Goal: Transaction & Acquisition: Obtain resource

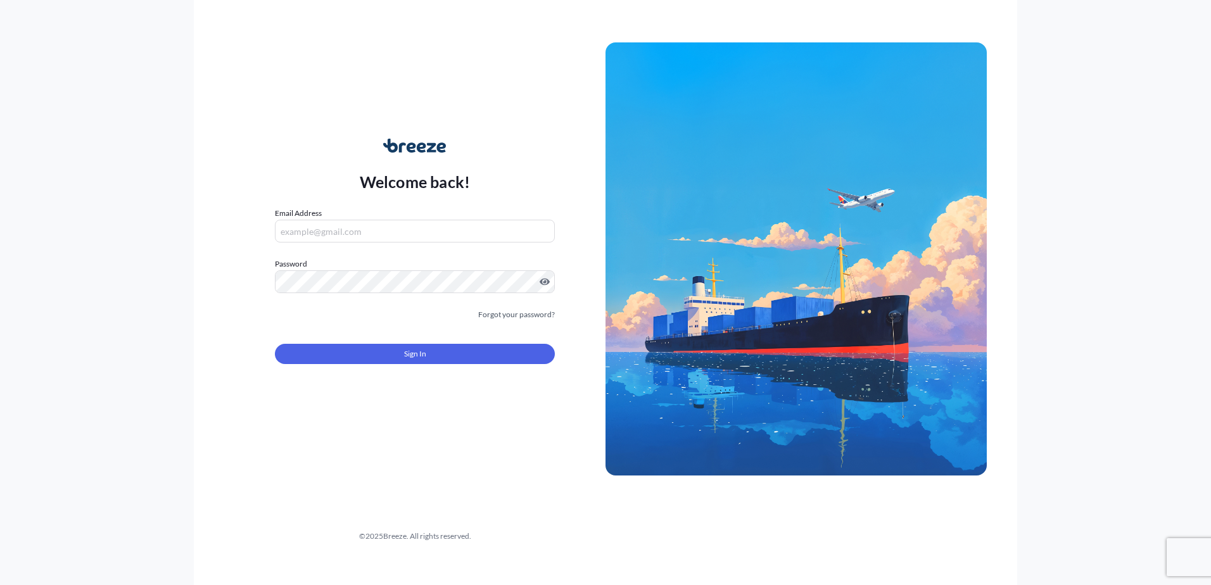
type input "[PERSON_NAME][EMAIL_ADDRESS][PERSON_NAME][DOMAIN_NAME]"
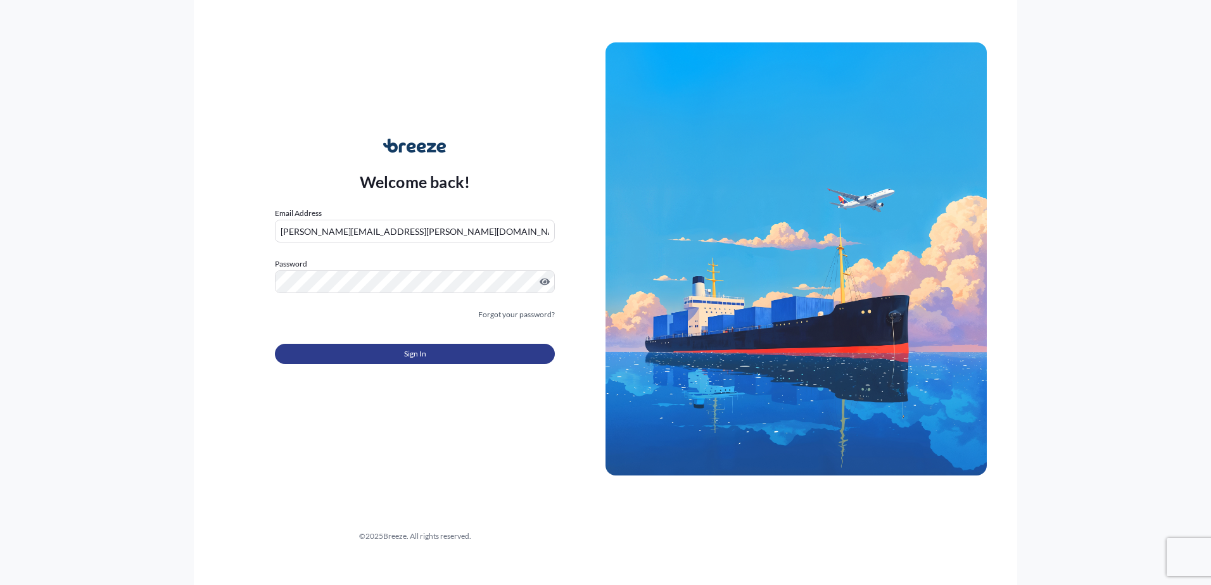
click at [351, 347] on button "Sign In" at bounding box center [415, 354] width 280 height 20
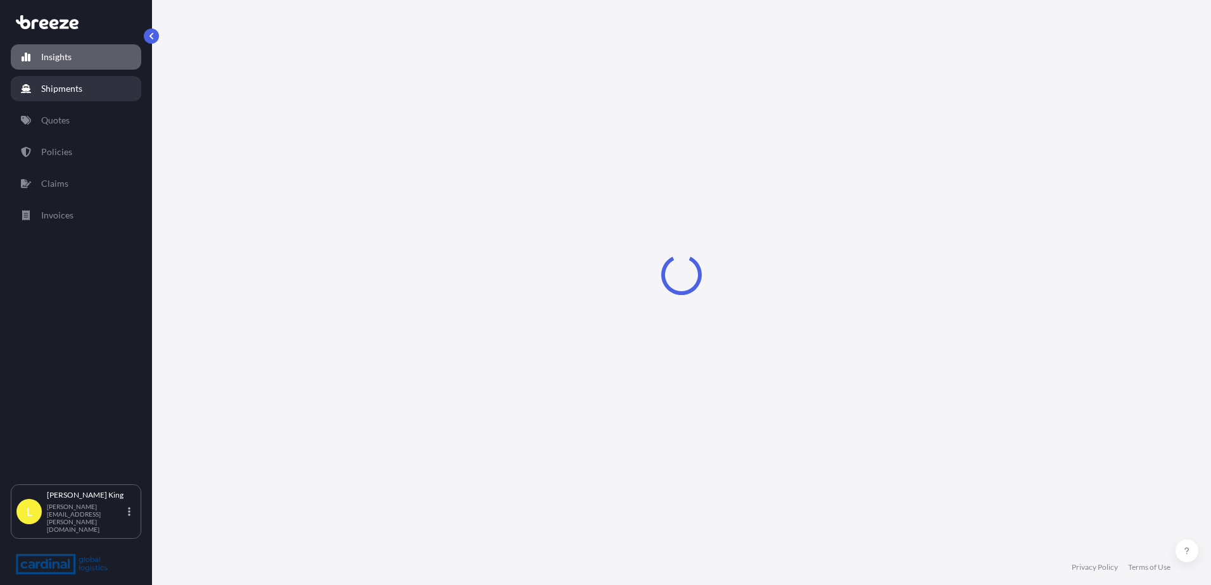
click at [87, 121] on link "Quotes" at bounding box center [76, 120] width 130 height 25
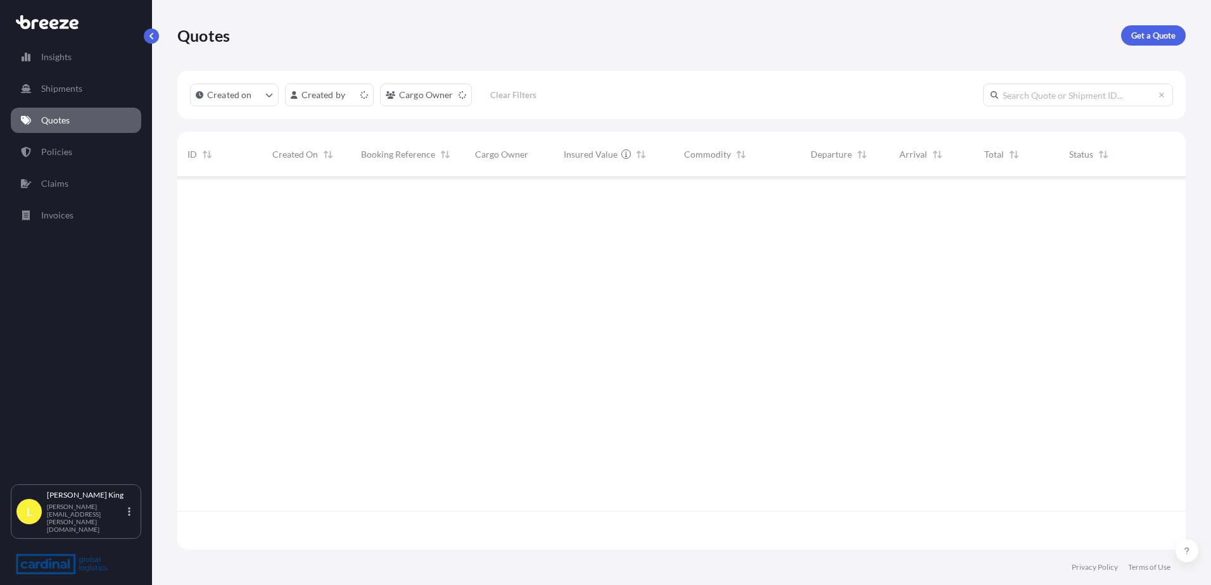
scroll to position [370, 999]
click at [785, 34] on p "Get a Quote" at bounding box center [1153, 35] width 44 height 13
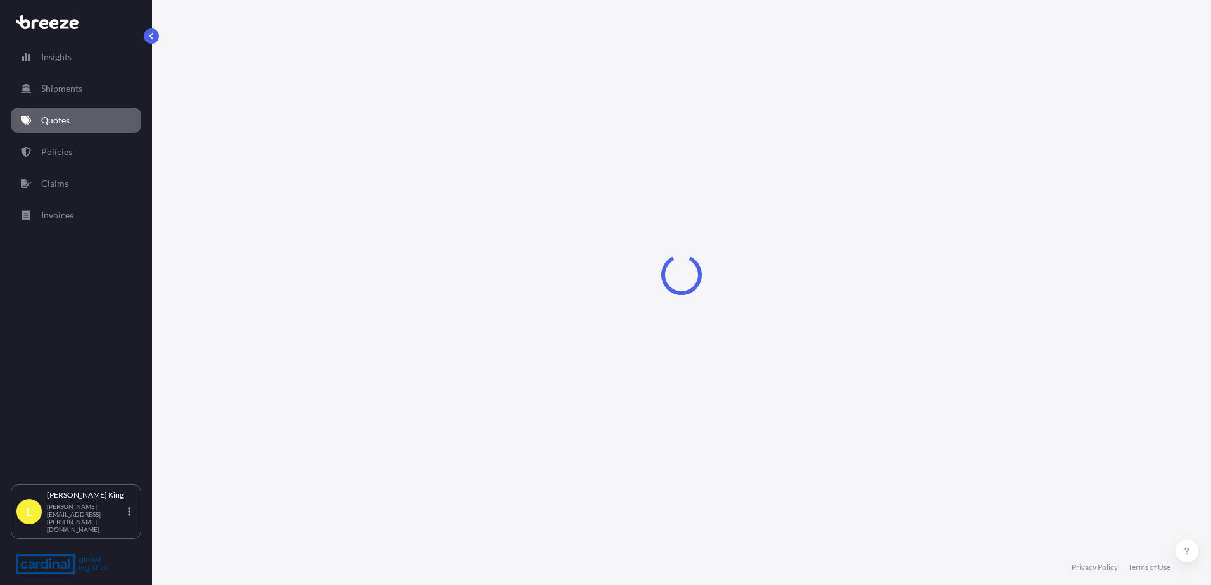
select select "Road"
select select "Sea"
select select "Road"
select select "1"
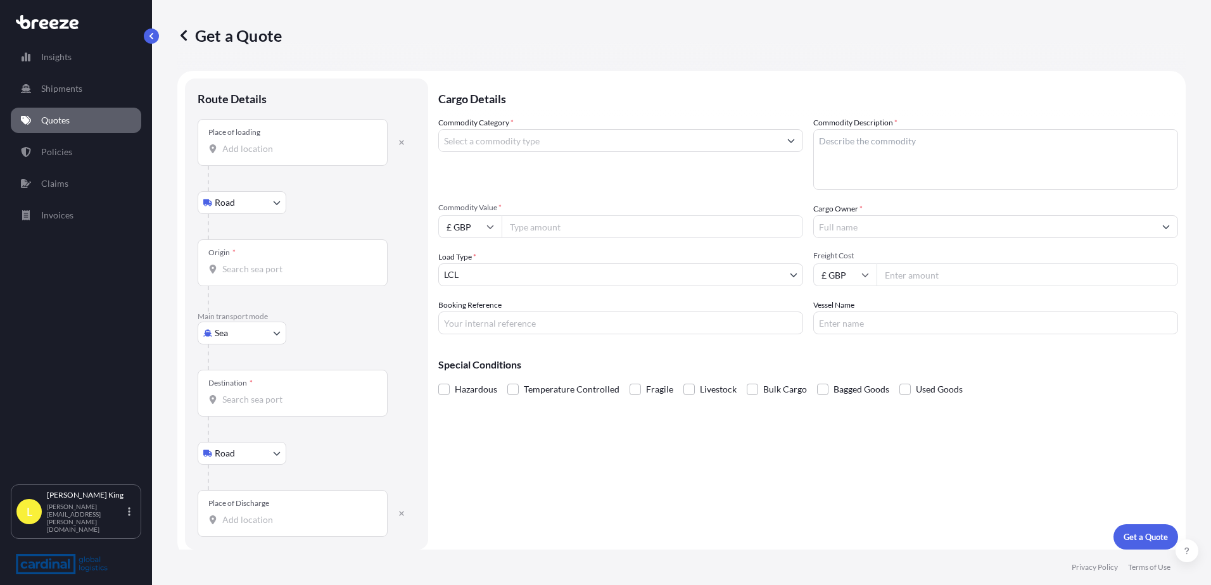
click at [239, 346] on div at bounding box center [312, 356] width 208 height 25
click at [237, 339] on body "Insights Shipments Quotes Policies Claims Invoices L [PERSON_NAME] [PERSON_NAME…" at bounding box center [605, 292] width 1211 height 585
click at [241, 347] on span "Road" at bounding box center [232, 411] width 20 height 13
select select "Road"
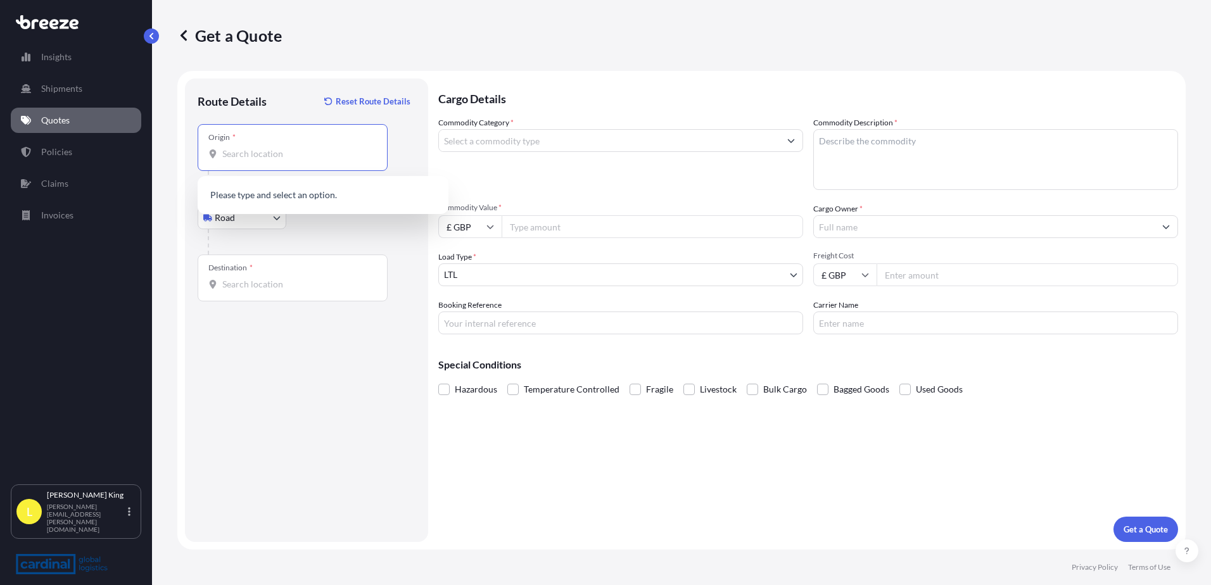
click at [308, 153] on input "Origin *" at bounding box center [296, 154] width 149 height 13
click at [341, 141] on div "Origin *" at bounding box center [293, 147] width 190 height 47
click at [341, 148] on input "Origin * Please select an origin" at bounding box center [296, 154] width 149 height 13
paste input "Manchester M22 0RR"
click at [346, 186] on div "Wythenshawe, Manchester M22 0RR, [GEOGRAPHIC_DATA]" at bounding box center [323, 198] width 241 height 35
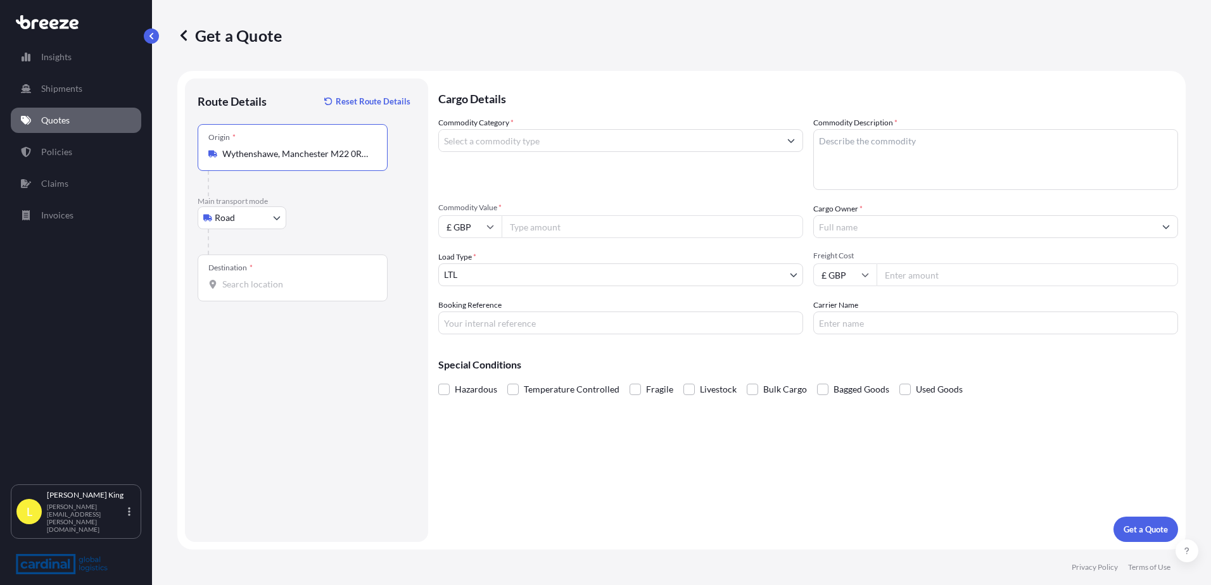
type input "Wythenshawe, Manchester M22 0RR, [GEOGRAPHIC_DATA]"
click at [295, 296] on div "Destination *" at bounding box center [293, 278] width 190 height 47
click at [295, 291] on input "Destination *" at bounding box center [296, 284] width 149 height 13
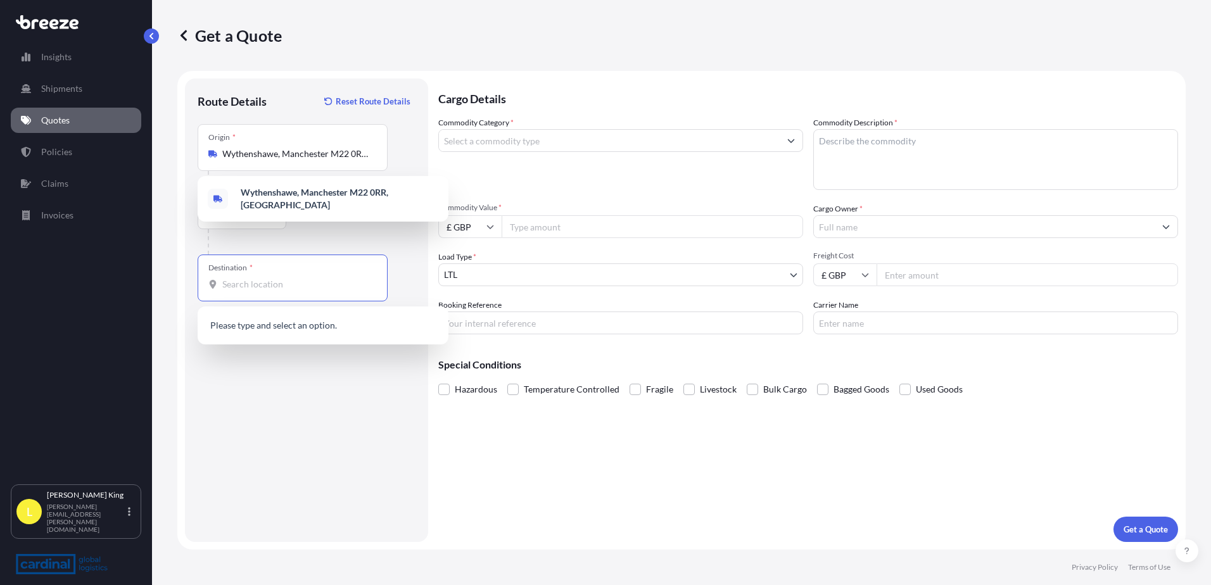
paste input "24 ALLEE [PERSON_NAME] 33700 MERIGNAC"
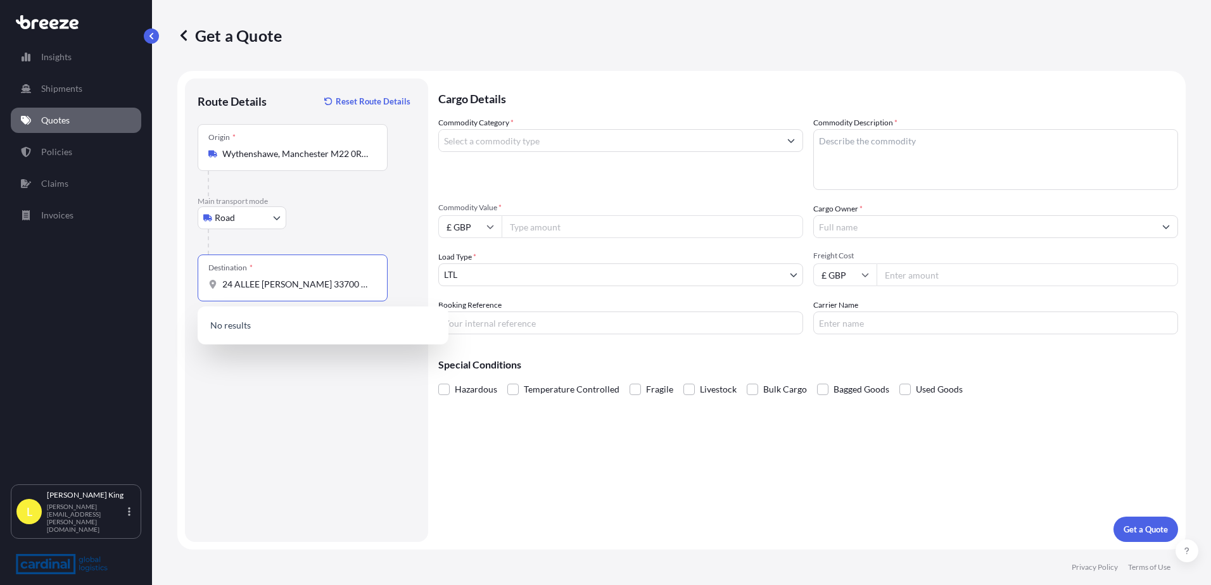
scroll to position [0, 21]
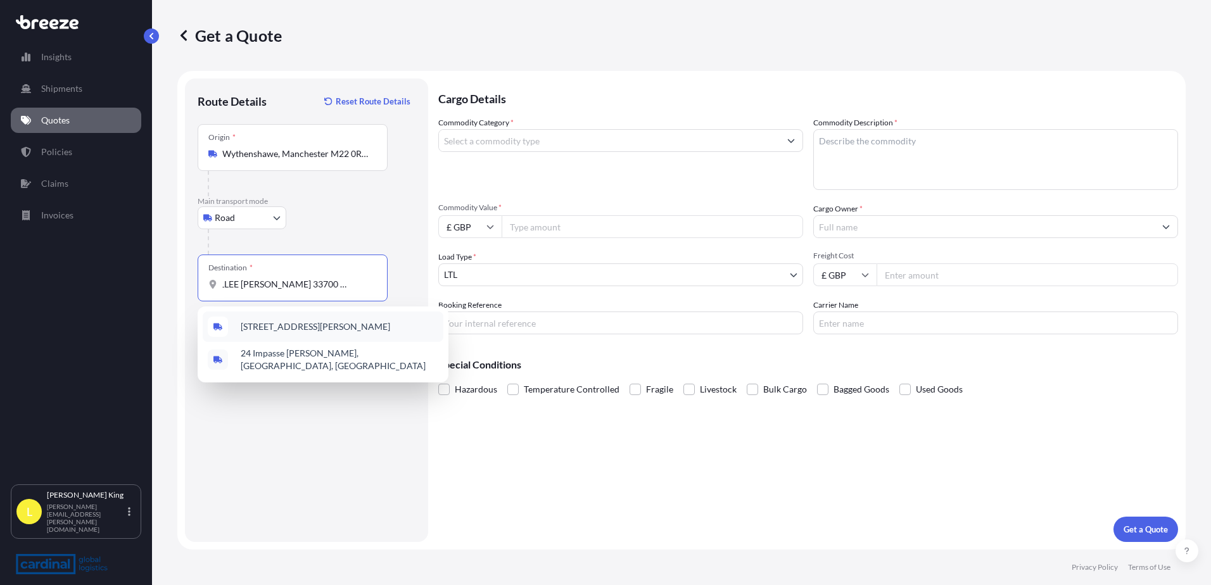
click at [294, 319] on div "[STREET_ADDRESS][PERSON_NAME]" at bounding box center [323, 327] width 241 height 30
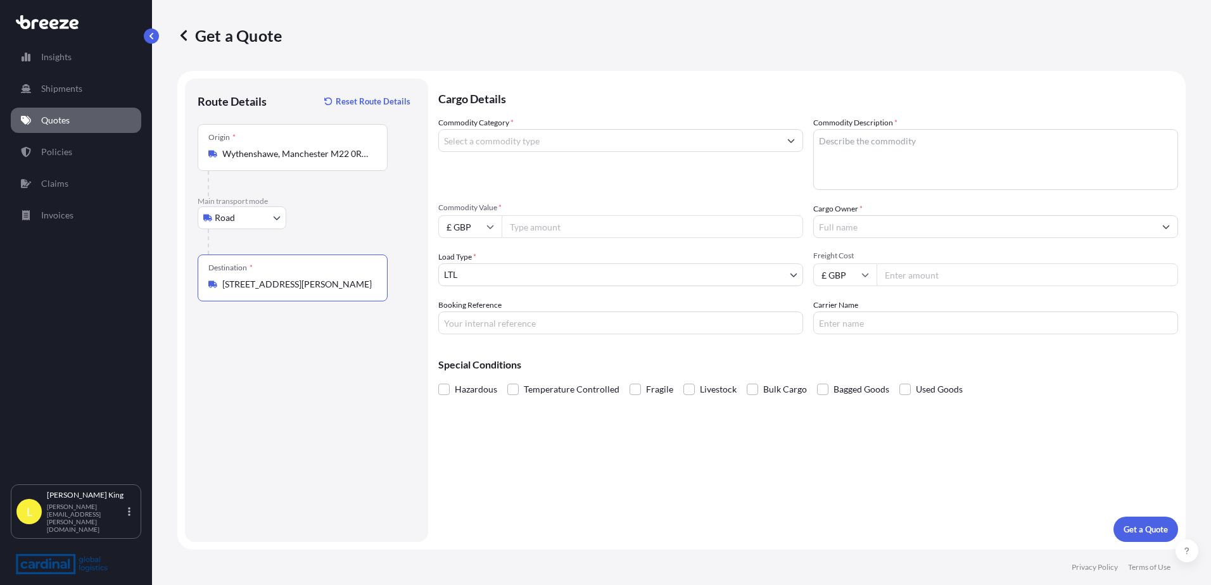
type input "[STREET_ADDRESS][PERSON_NAME]"
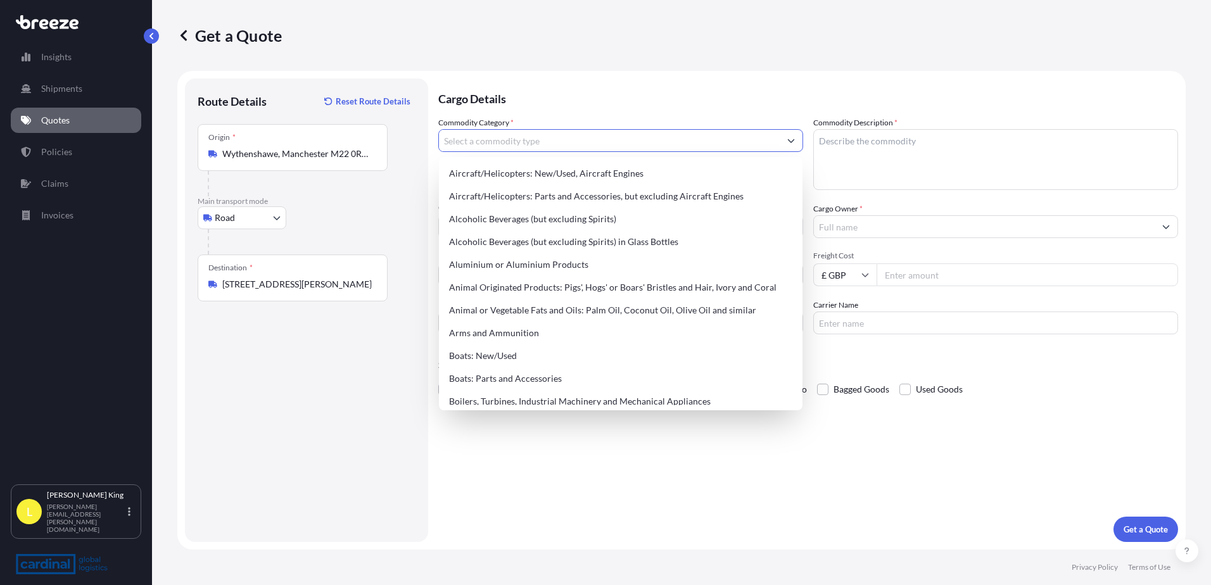
click at [536, 144] on input "Commodity Category *" at bounding box center [609, 140] width 341 height 23
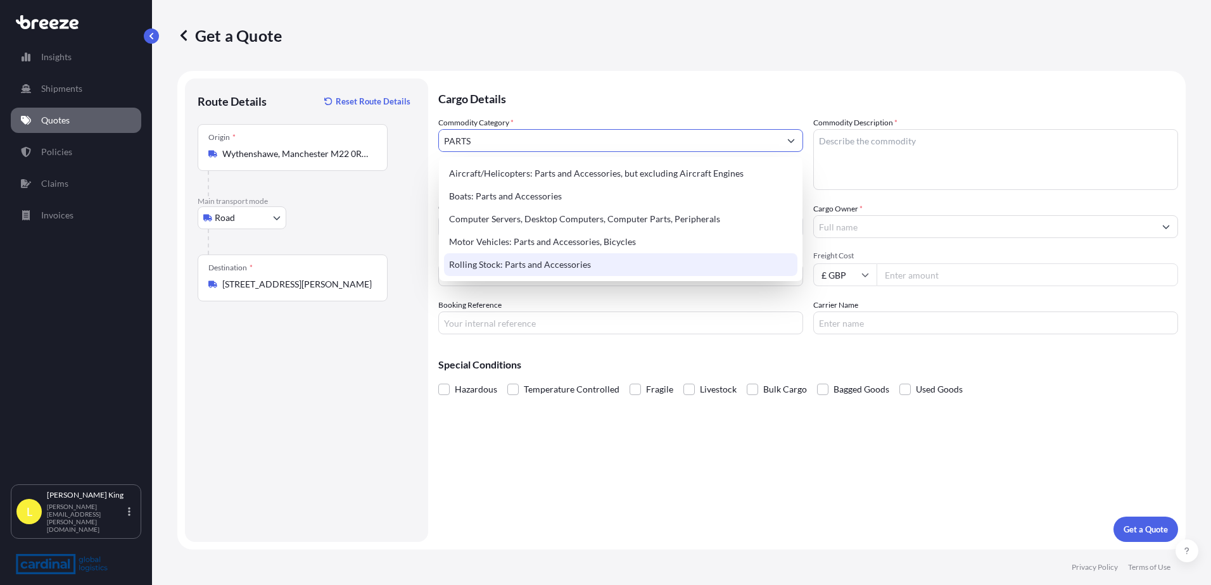
click at [555, 263] on div "Rolling Stock: Parts and Accessories" at bounding box center [620, 264] width 353 height 23
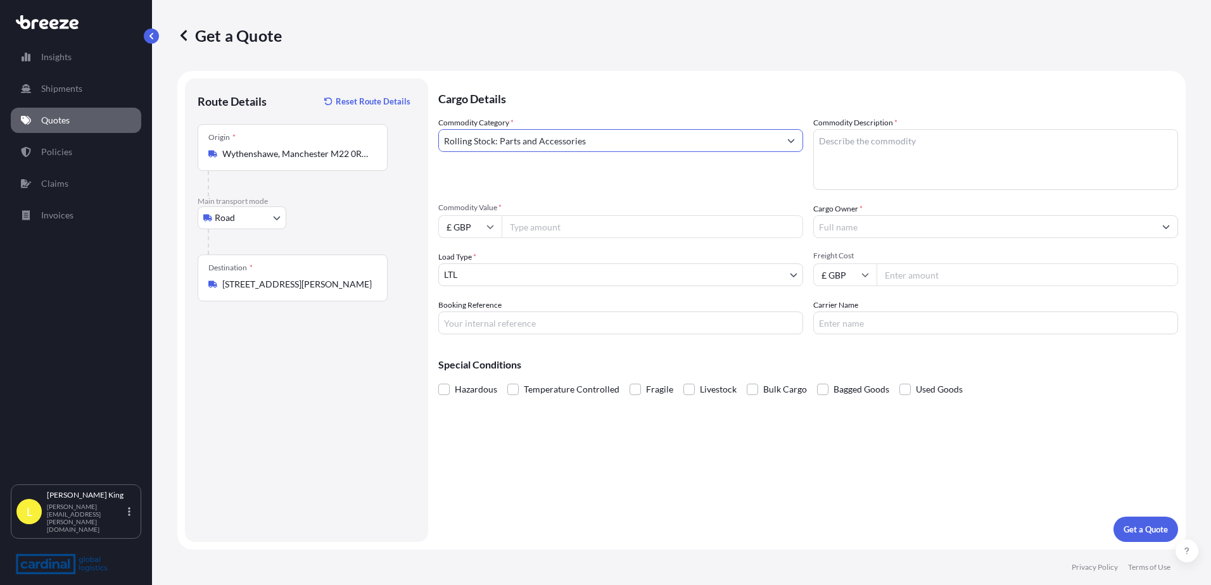
type input "Rolling Stock: Parts and Accessories"
click at [785, 149] on textarea "Commodity Description *" at bounding box center [995, 159] width 365 height 61
drag, startPoint x: 940, startPoint y: 163, endPoint x: 854, endPoint y: 222, distance: 104.0
click at [785, 163] on textarea "Commodity Description *" at bounding box center [995, 159] width 365 height 61
paste textarea "[PERSON_NAME] Arca II simulator"
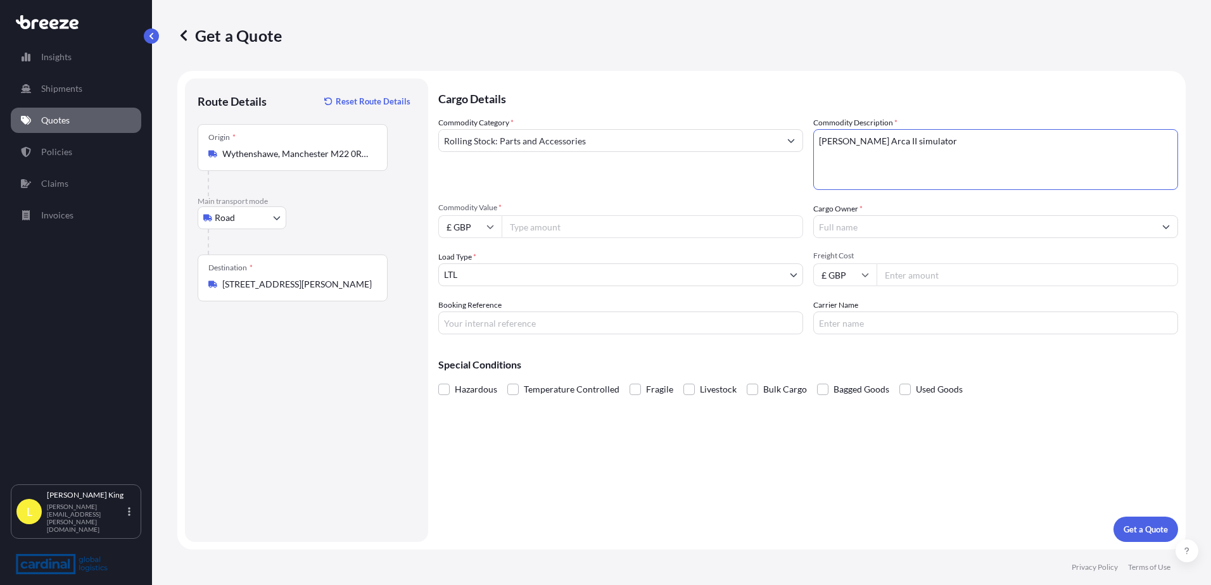
type textarea "[PERSON_NAME] Arca II simulator"
click at [785, 225] on input "Cargo Owner *" at bounding box center [984, 226] width 341 height 23
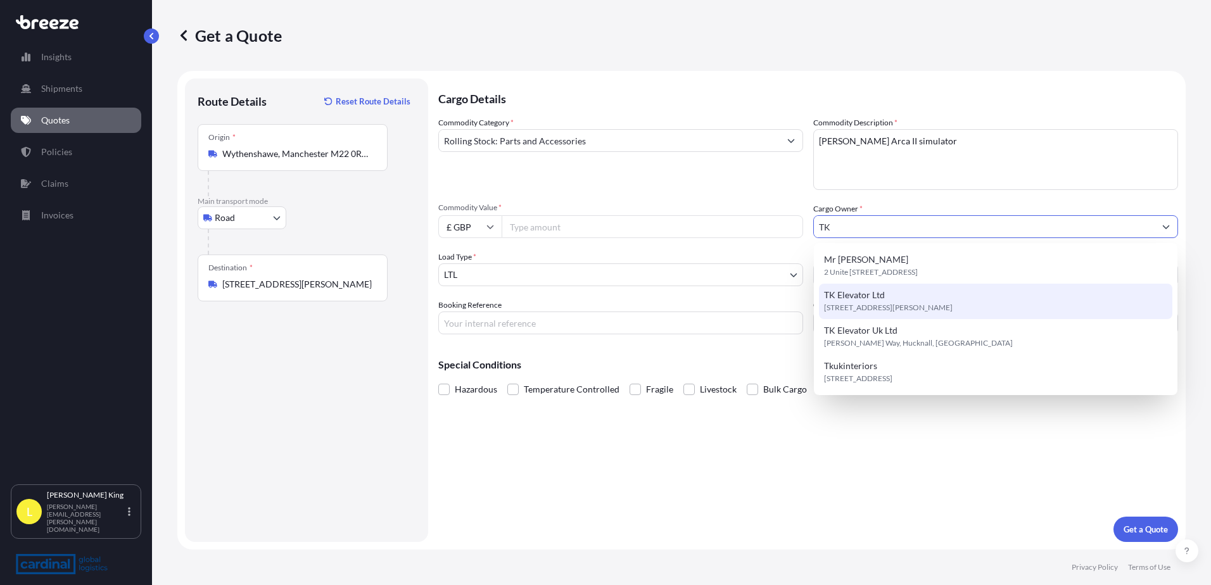
click at [785, 298] on span "TK Elevator Ltd" at bounding box center [854, 295] width 61 height 13
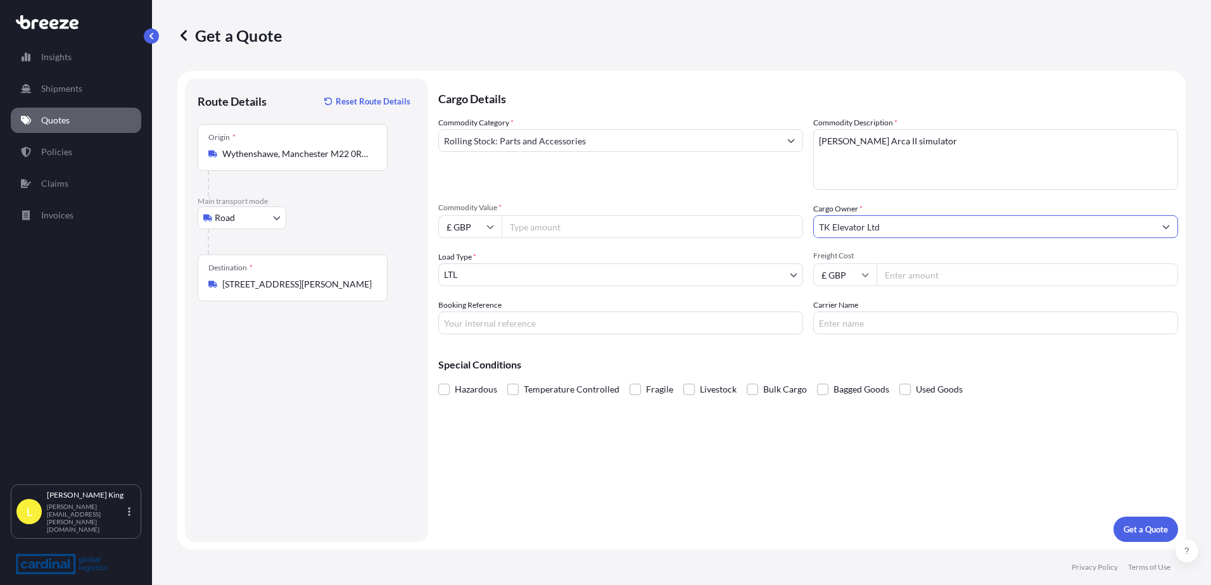
type input "TK Elevator Ltd"
click at [691, 241] on div "Commodity Category * Rolling Stock: Parts and Accessories Commodity Description…" at bounding box center [808, 226] width 740 height 218
click at [676, 227] on input "Commodity Value *" at bounding box center [651, 226] width 301 height 23
click at [636, 224] on input "Commodity Value *" at bounding box center [651, 226] width 301 height 23
paste input "10000"
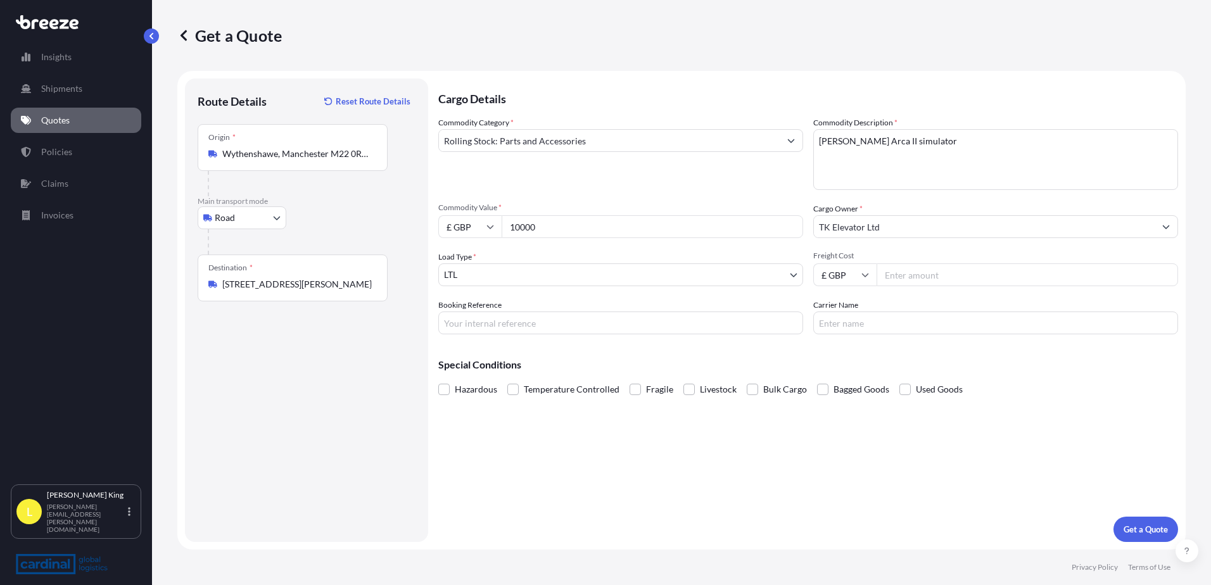
type input "10000"
click at [469, 215] on input "£ GBP" at bounding box center [469, 226] width 63 height 23
click at [470, 258] on div "€ EUR" at bounding box center [469, 261] width 53 height 24
type input "€ EUR"
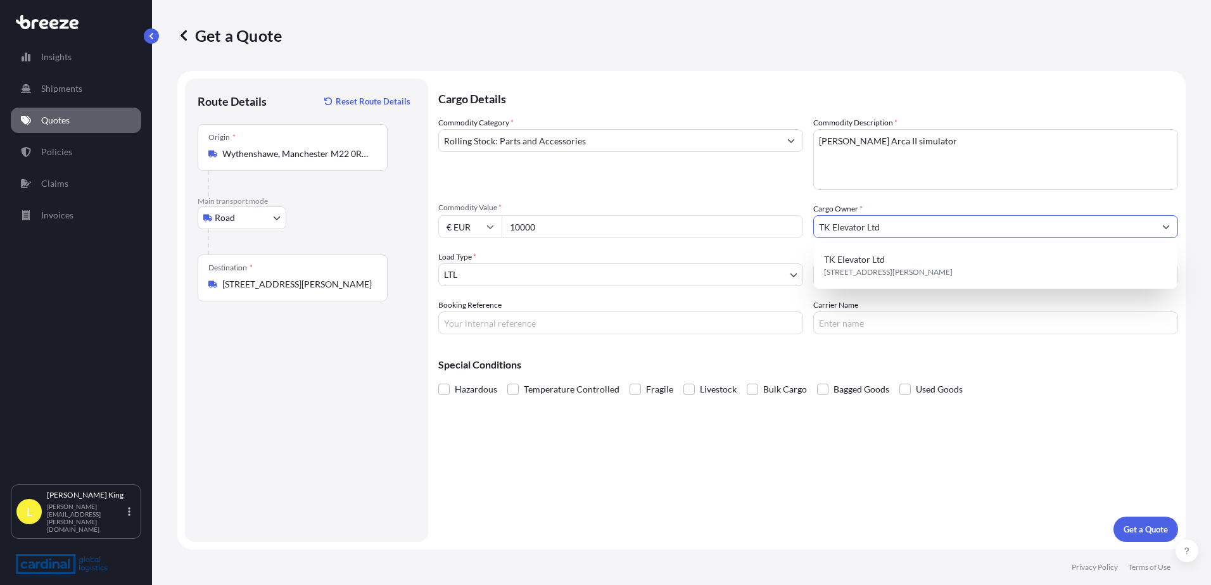
click at [785, 217] on input "TK Elevator Ltd" at bounding box center [984, 226] width 341 height 23
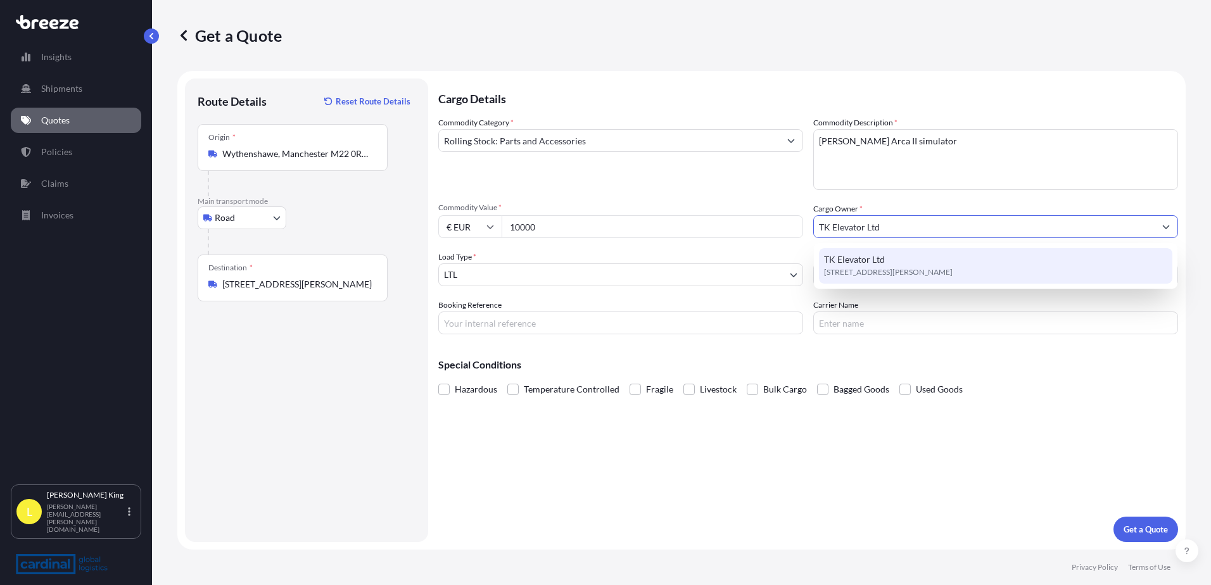
click at [587, 175] on div "Commodity Category * Rolling Stock: Parts and Accessories" at bounding box center [620, 153] width 365 height 73
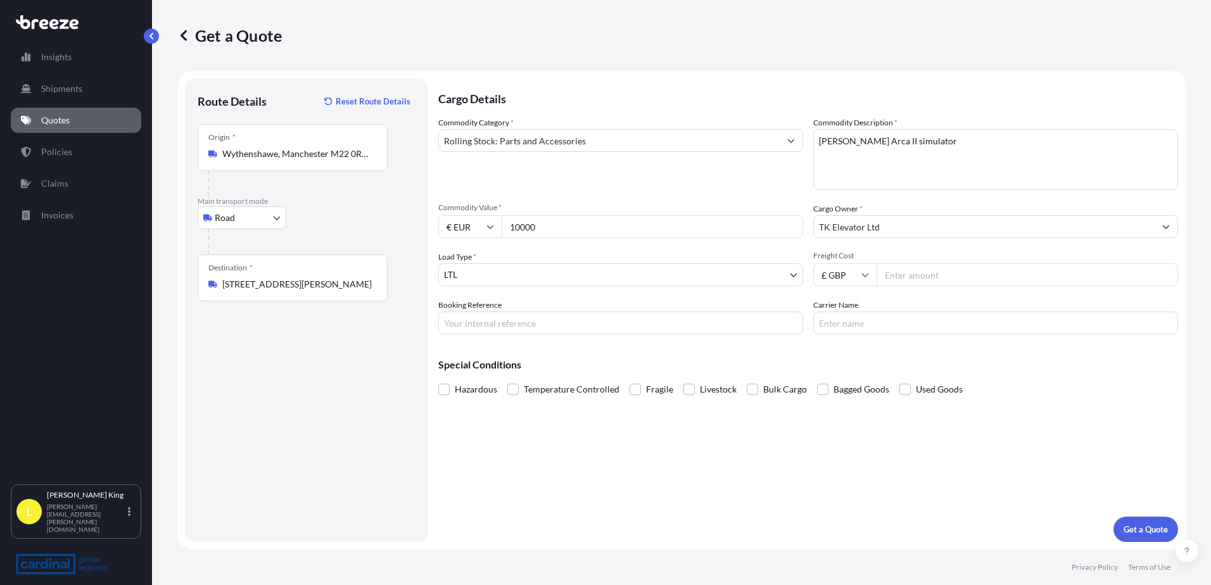
click at [785, 278] on input "Freight Cost" at bounding box center [1026, 274] width 301 height 23
click at [785, 273] on input "Freight Cost" at bounding box center [1026, 274] width 301 height 23
type input "1385"
type input "2ger5090006"
click at [785, 347] on p "Get a Quote" at bounding box center [1145, 529] width 44 height 13
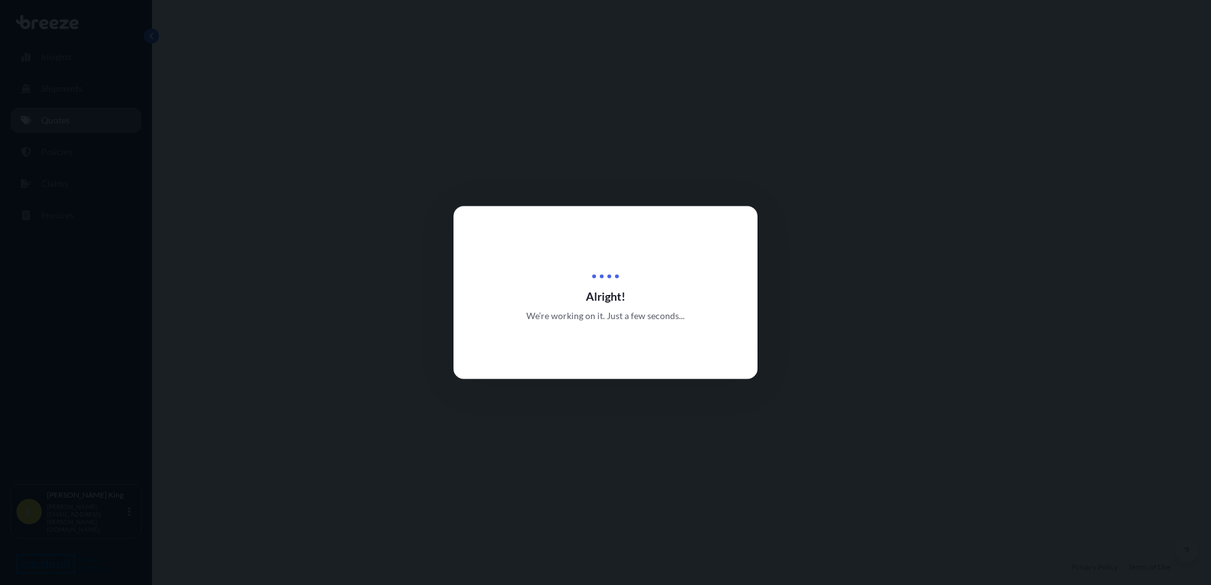
select select "Road"
select select "1"
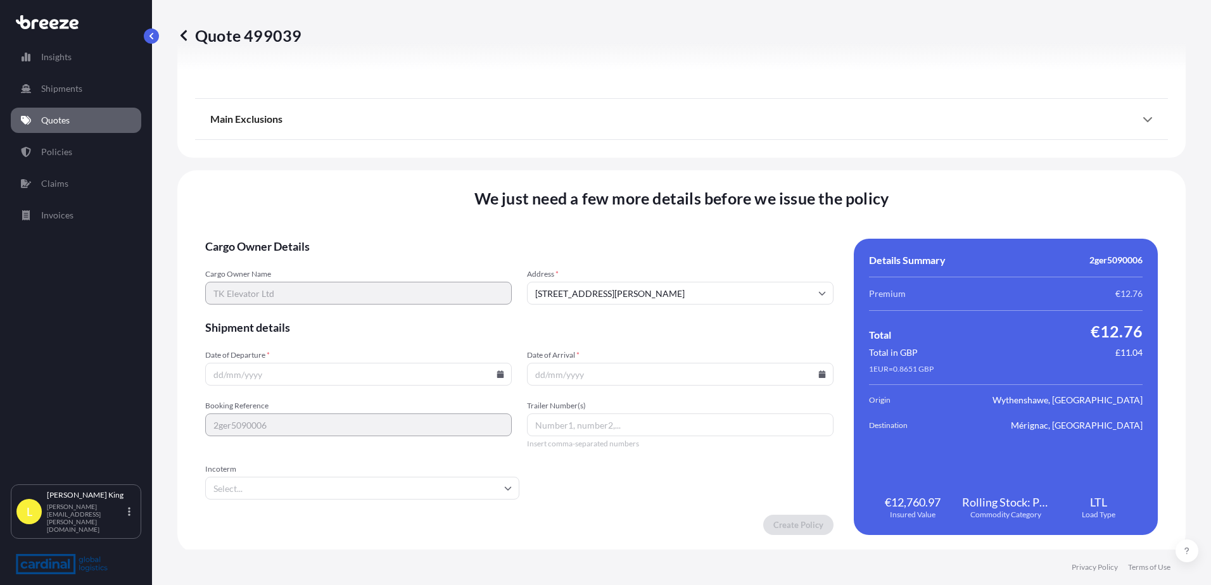
scroll to position [1425, 0]
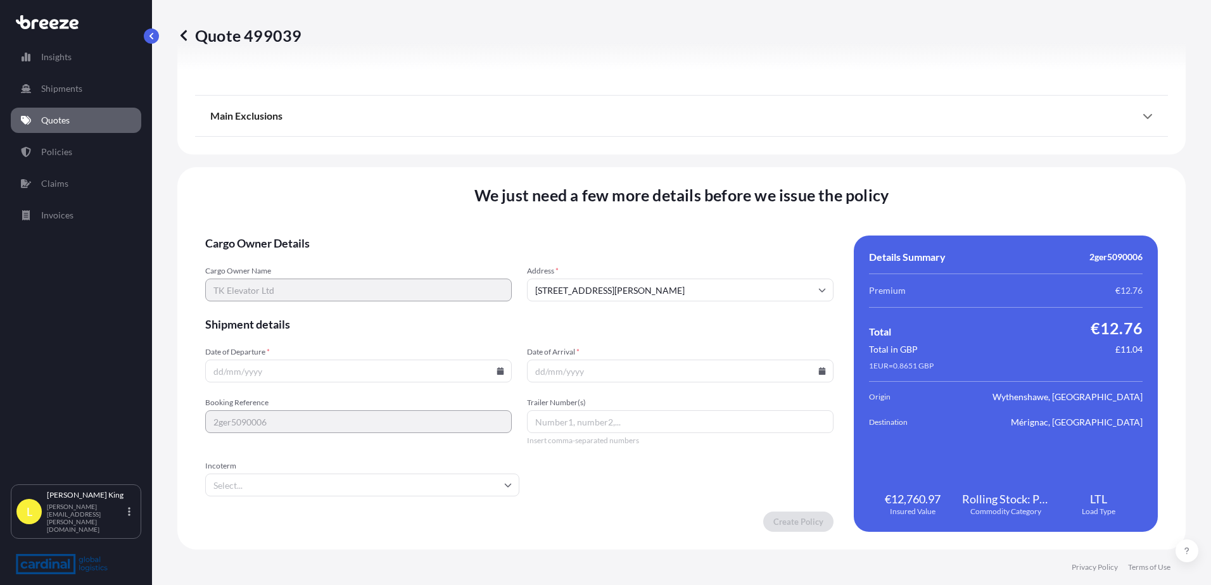
click at [485, 347] on input "Date of Departure *" at bounding box center [358, 371] width 306 height 23
click at [498, 347] on icon at bounding box center [500, 371] width 7 height 8
click at [380, 242] on button "12" at bounding box center [387, 234] width 20 height 20
type input "[DATE]"
click at [785, 347] on icon at bounding box center [822, 371] width 8 height 8
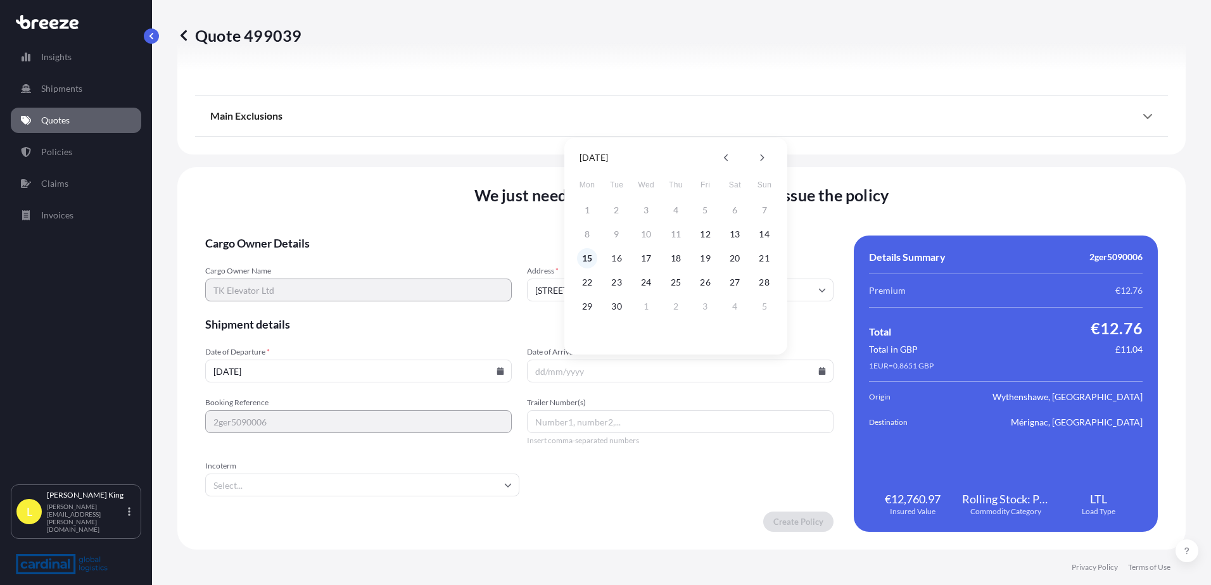
click at [595, 263] on button "15" at bounding box center [587, 258] width 20 height 20
type input "[DATE]"
click at [666, 347] on input "Trailer Number(s)" at bounding box center [680, 421] width 306 height 23
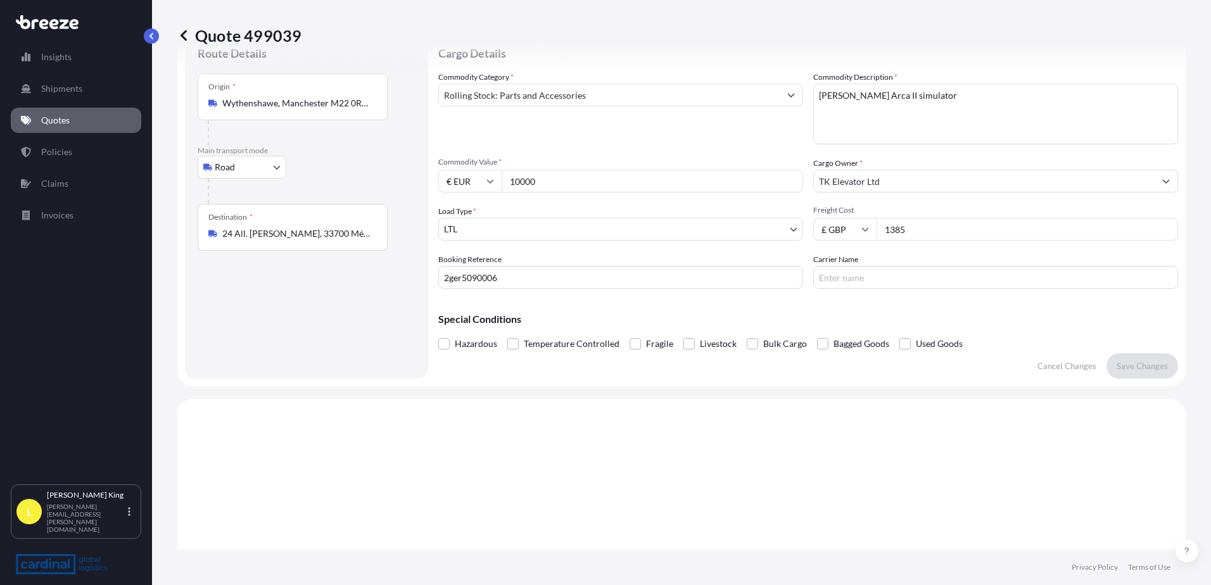
scroll to position [0, 0]
